Goal: Task Accomplishment & Management: Complete application form

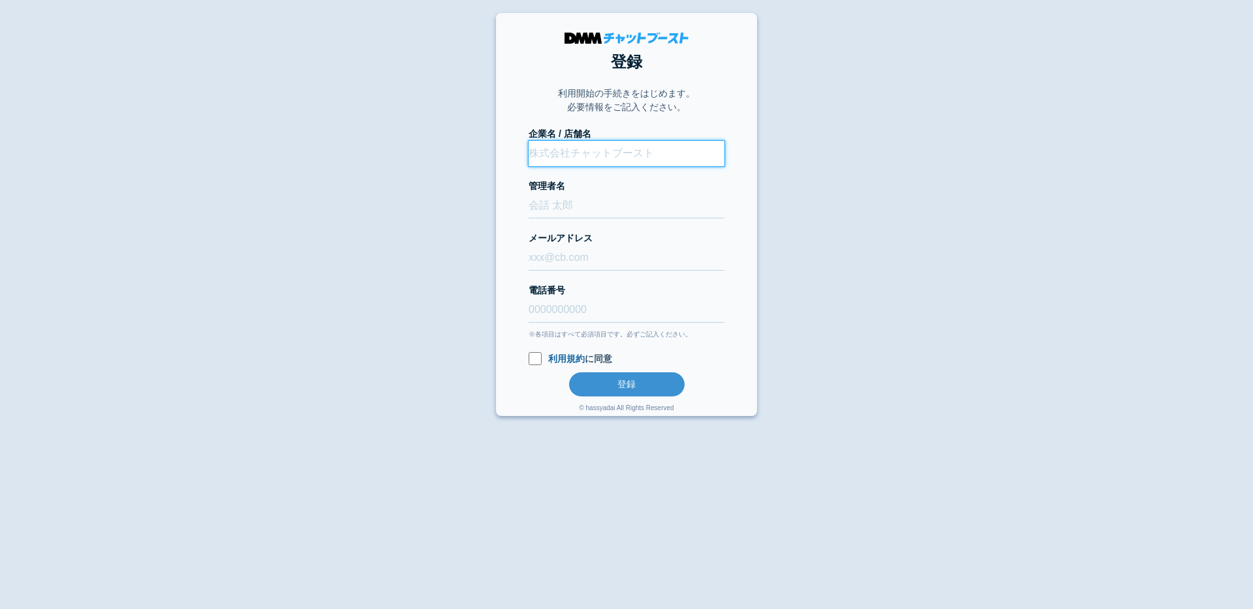
click at [561, 155] on input "企業名 / 店舗名" at bounding box center [627, 153] width 196 height 25
type input "i"
type input "releasetest_initialstep"
click at [559, 208] on input "管理者名" at bounding box center [627, 205] width 196 height 25
type input "管理者"
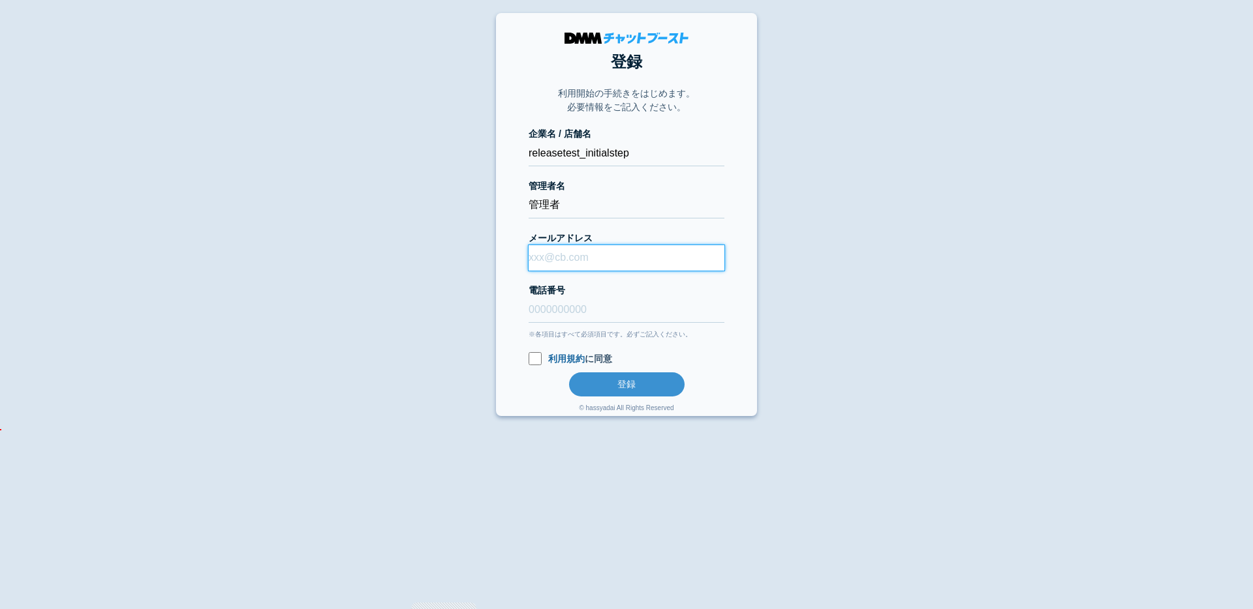
click at [570, 245] on input "メールアドレス" at bounding box center [627, 257] width 196 height 25
drag, startPoint x: 613, startPoint y: 261, endPoint x: 619, endPoint y: 288, distance: 27.5
click at [613, 263] on input "murakami-norihiro@kcgrp.jp" at bounding box center [627, 257] width 196 height 25
type input "murakami-norihiro+oiubowf@kcgrp.jp"
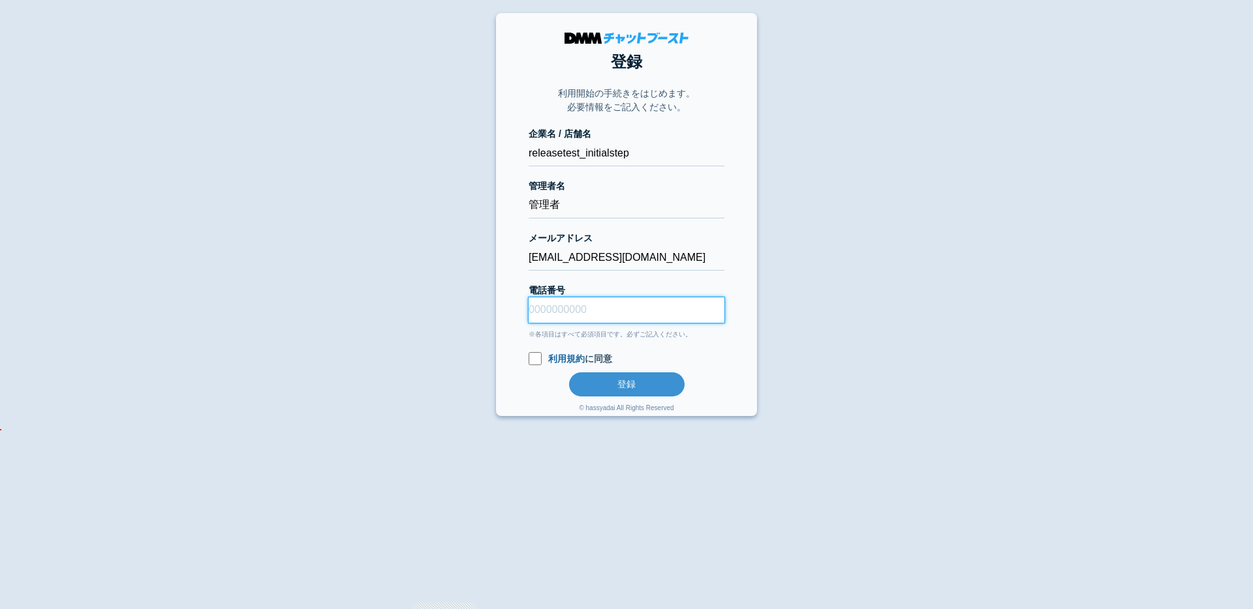
click at [583, 305] on input "電話番号" at bounding box center [627, 310] width 196 height 25
type input "08078051047"
click at [533, 357] on input "利用規約 に同意" at bounding box center [535, 358] width 13 height 13
checkbox input "true"
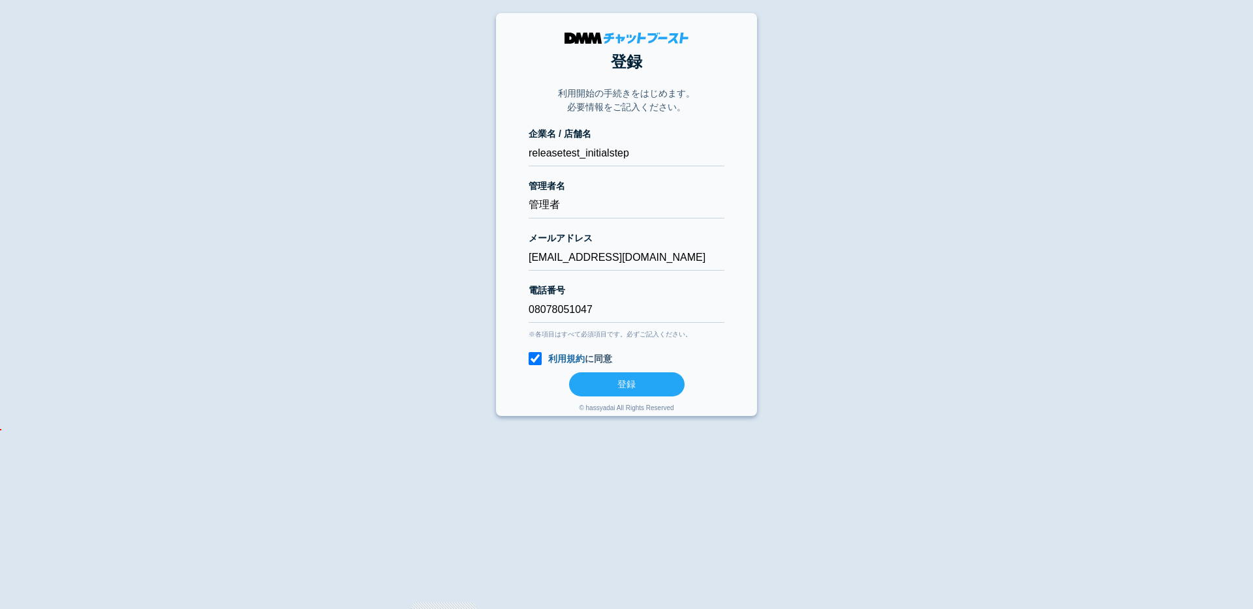
click at [585, 380] on button "登録" at bounding box center [626, 385] width 115 height 24
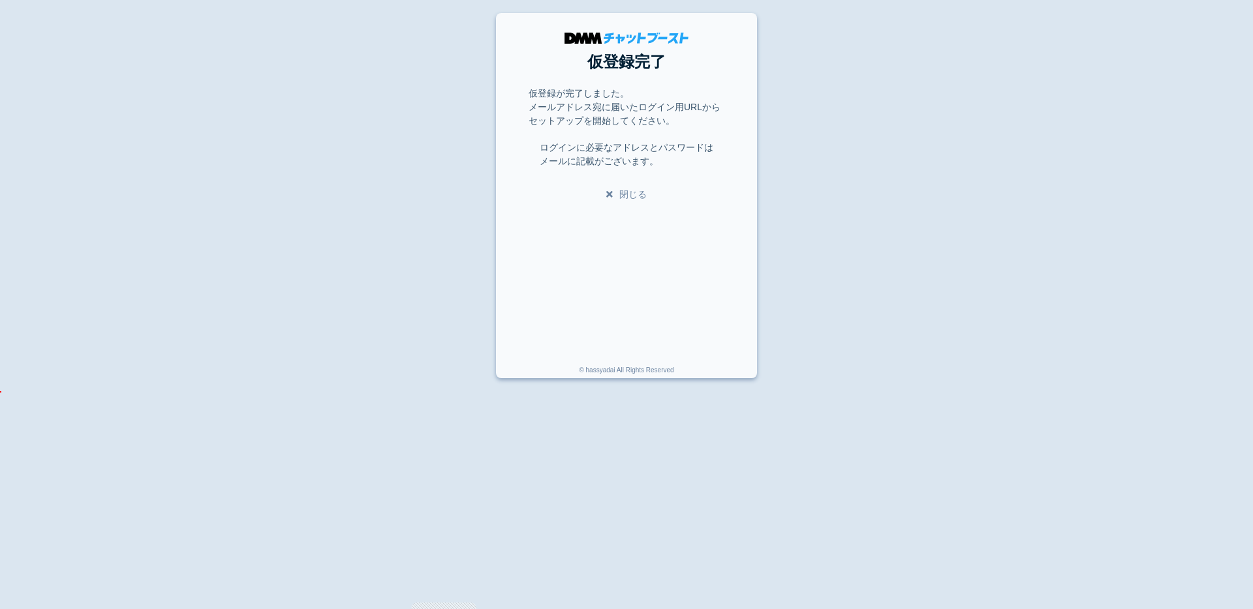
click at [623, 191] on link "閉じる" at bounding box center [626, 194] width 40 height 10
